Goal: Use online tool/utility

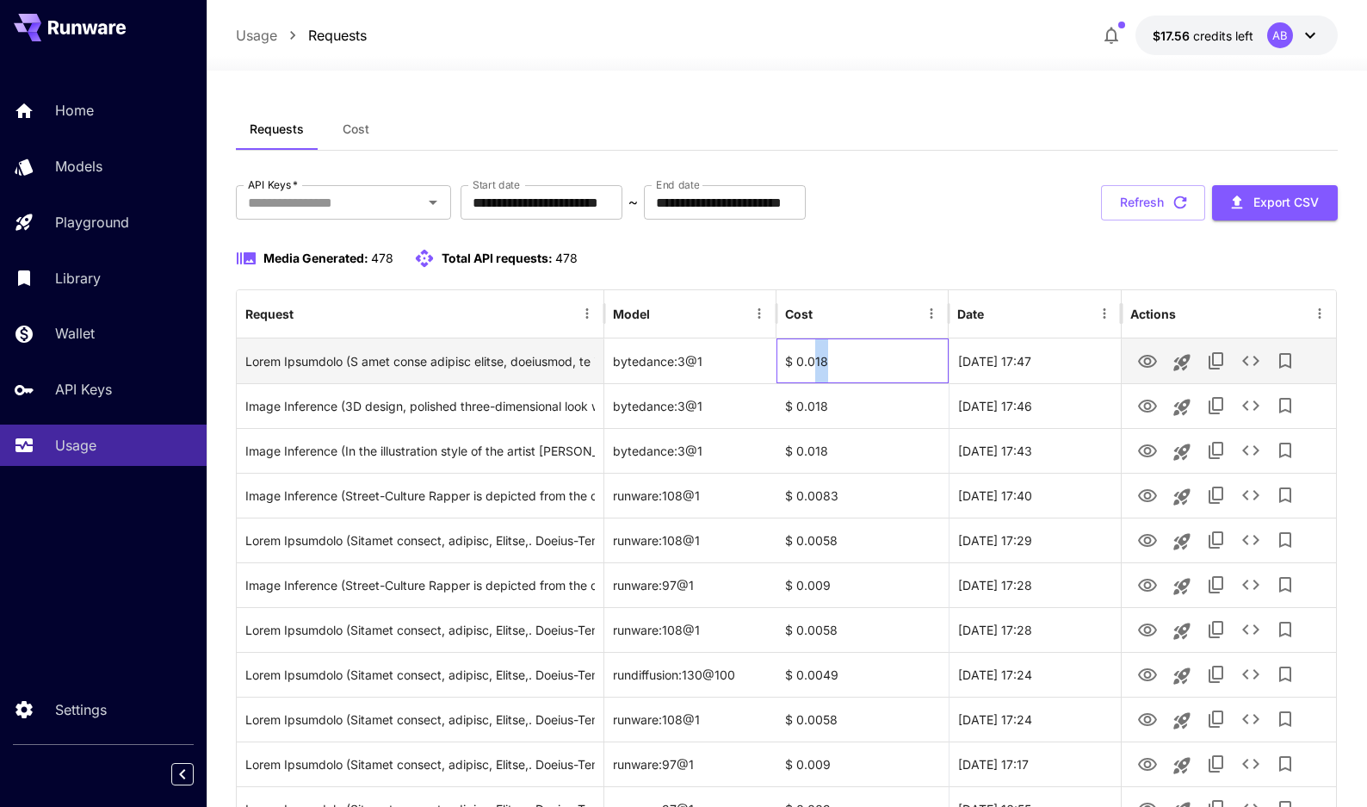
drag, startPoint x: 815, startPoint y: 362, endPoint x: 834, endPoint y: 365, distance: 19.1
click at [834, 365] on div "$ 0.018" at bounding box center [862, 360] width 172 height 45
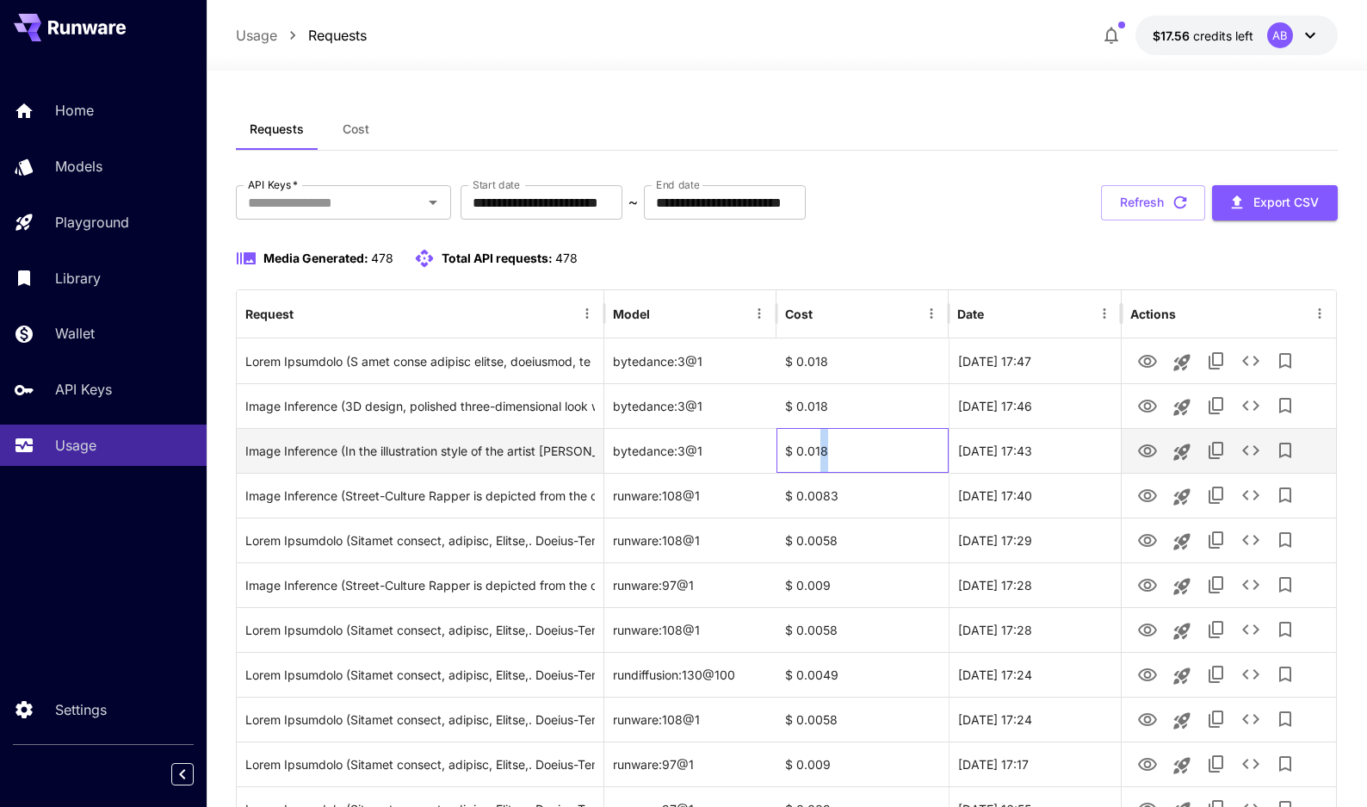
drag, startPoint x: 819, startPoint y: 452, endPoint x: 838, endPoint y: 454, distance: 18.2
click at [838, 454] on div "$ 0.018" at bounding box center [862, 450] width 172 height 45
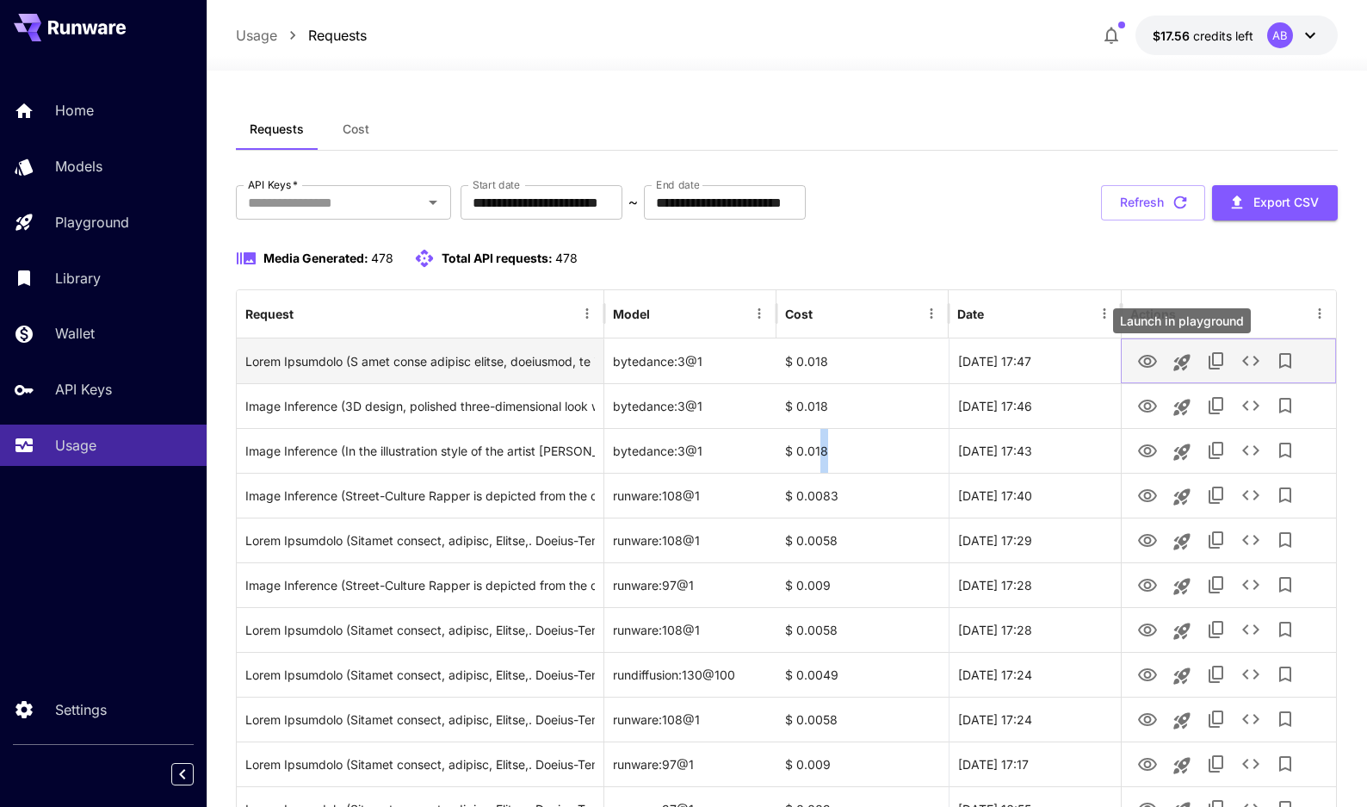
click at [1180, 366] on icon "Launch in playground" at bounding box center [1182, 362] width 21 height 21
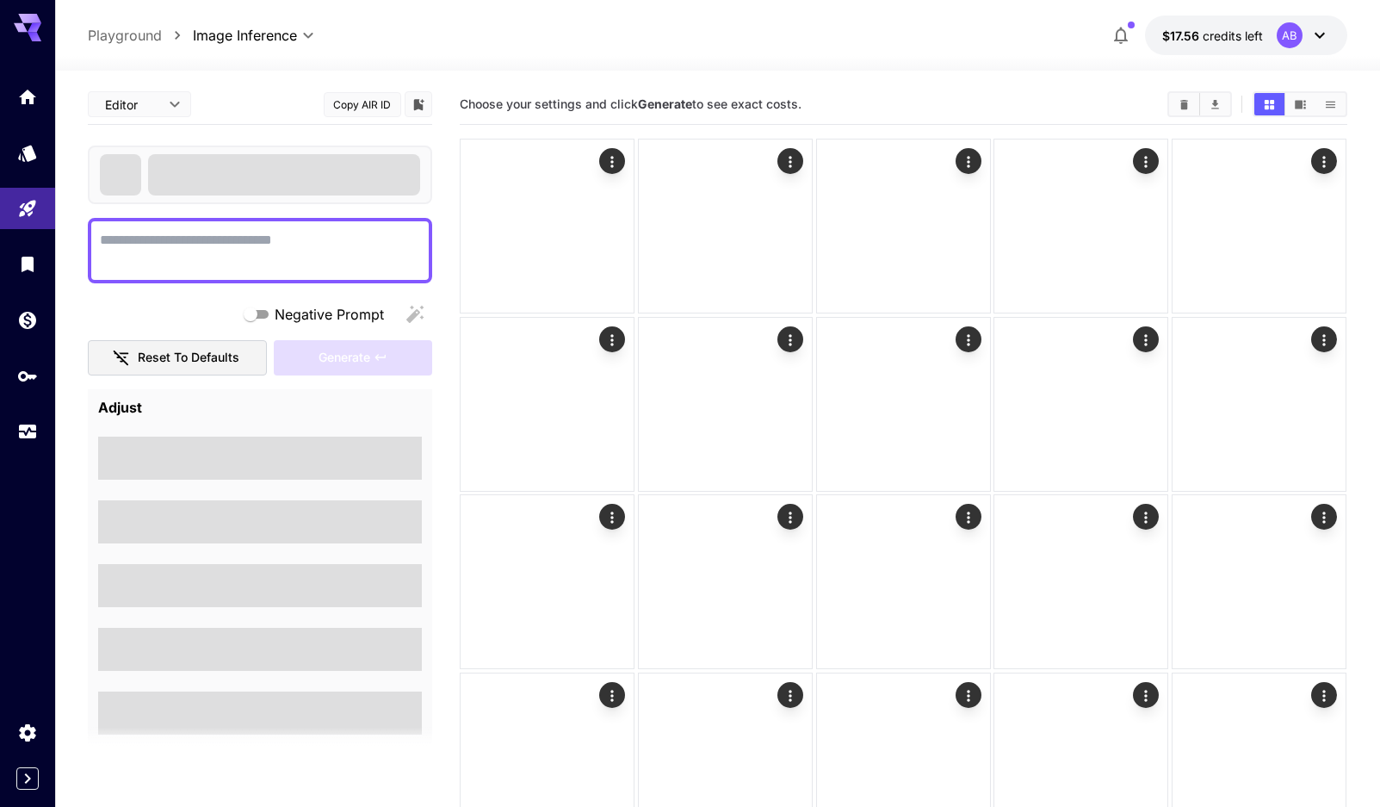
type textarea "**********"
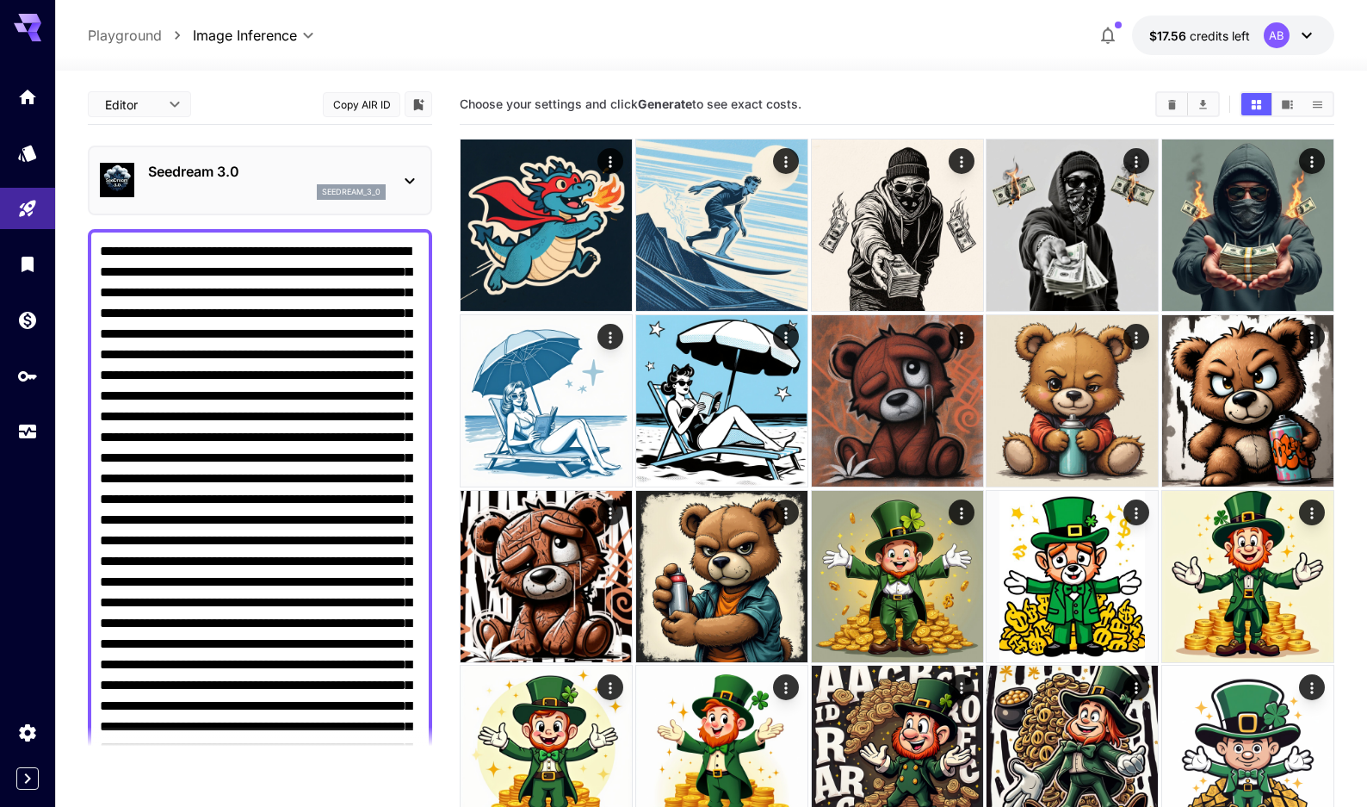
click at [337, 180] on p "Seedream 3.0" at bounding box center [267, 171] width 238 height 21
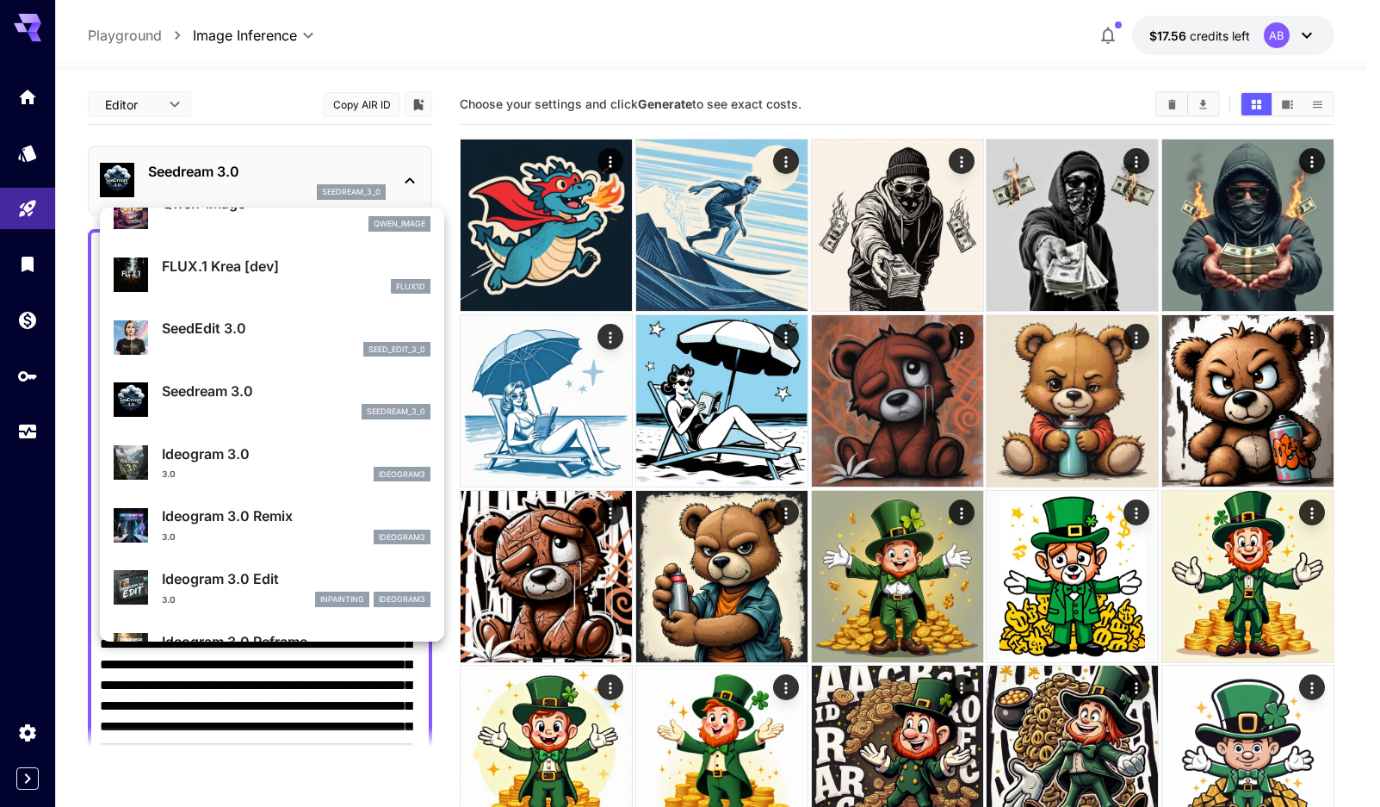
scroll to position [286, 0]
